Goal: Task Accomplishment & Management: Manage account settings

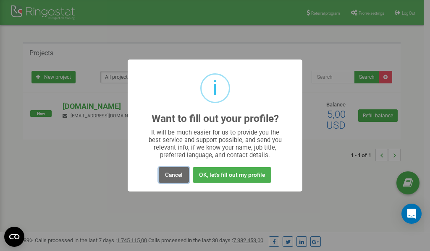
click at [182, 177] on button "Cancel" at bounding box center [174, 175] width 30 height 16
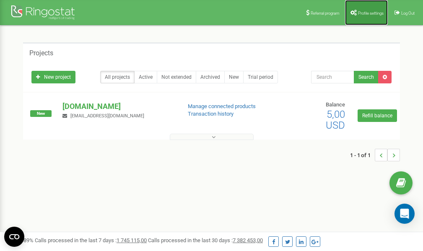
click at [365, 16] on link "Profile settings" at bounding box center [366, 12] width 43 height 25
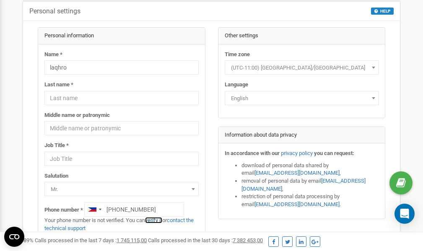
click at [158, 221] on link "verify it" at bounding box center [153, 220] width 17 height 6
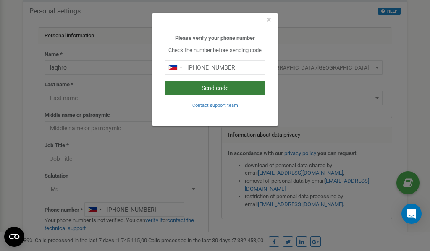
click at [220, 88] on button "Send code" at bounding box center [215, 88] width 100 height 14
